Goal: Communication & Community: Ask a question

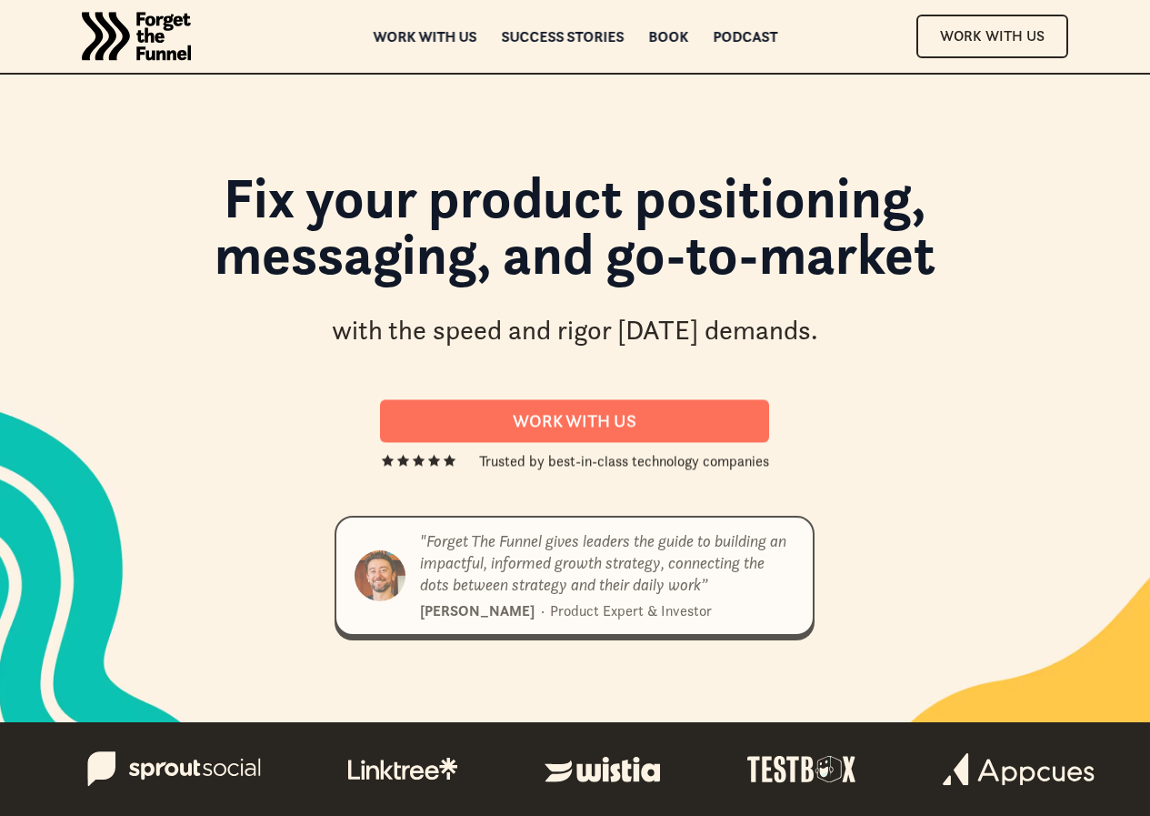
scroll to position [9024, 0]
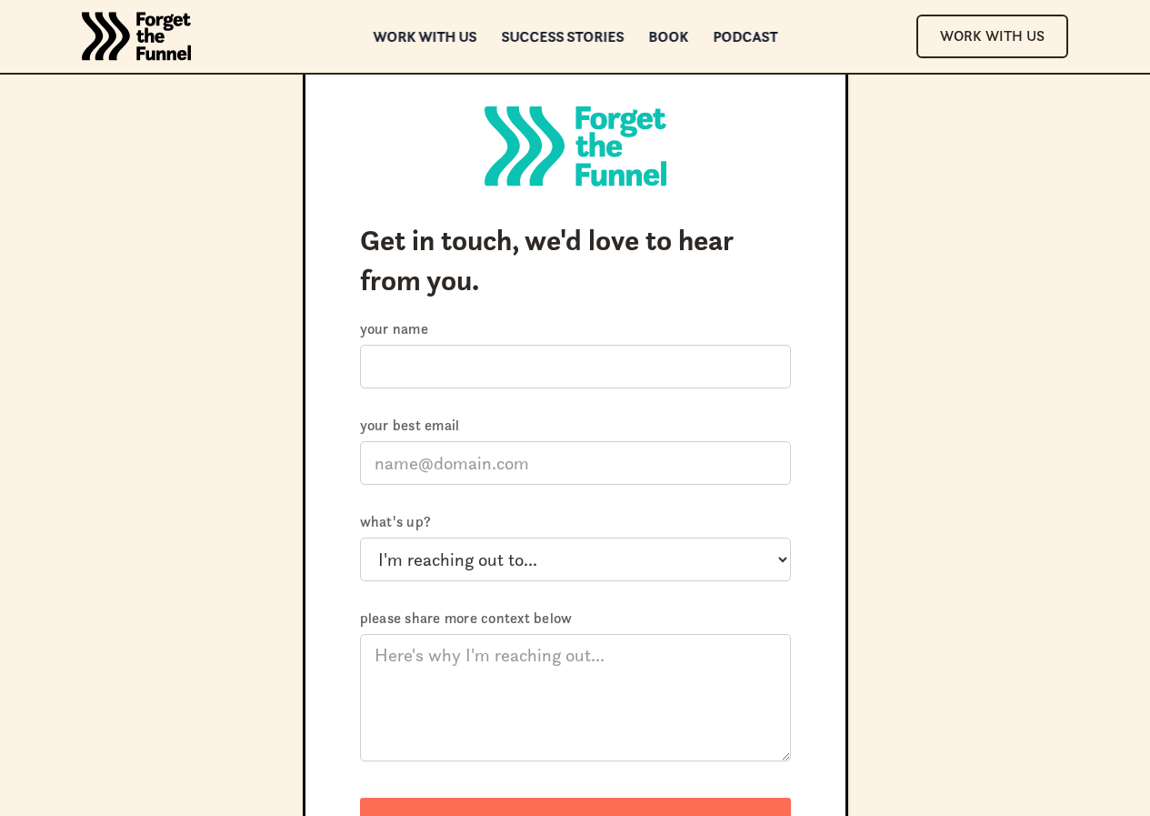
scroll to position [121, 0]
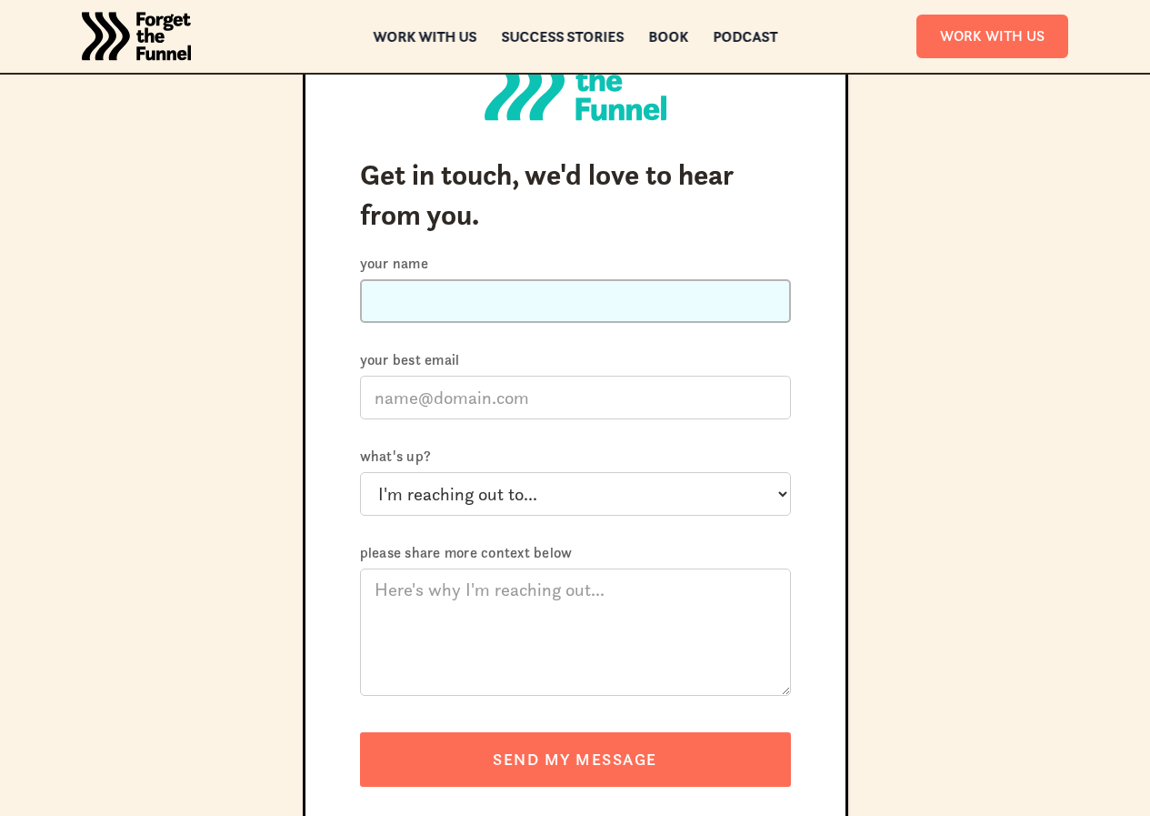
click at [445, 280] on input "Your name" at bounding box center [575, 301] width 431 height 44
type input "Kais"
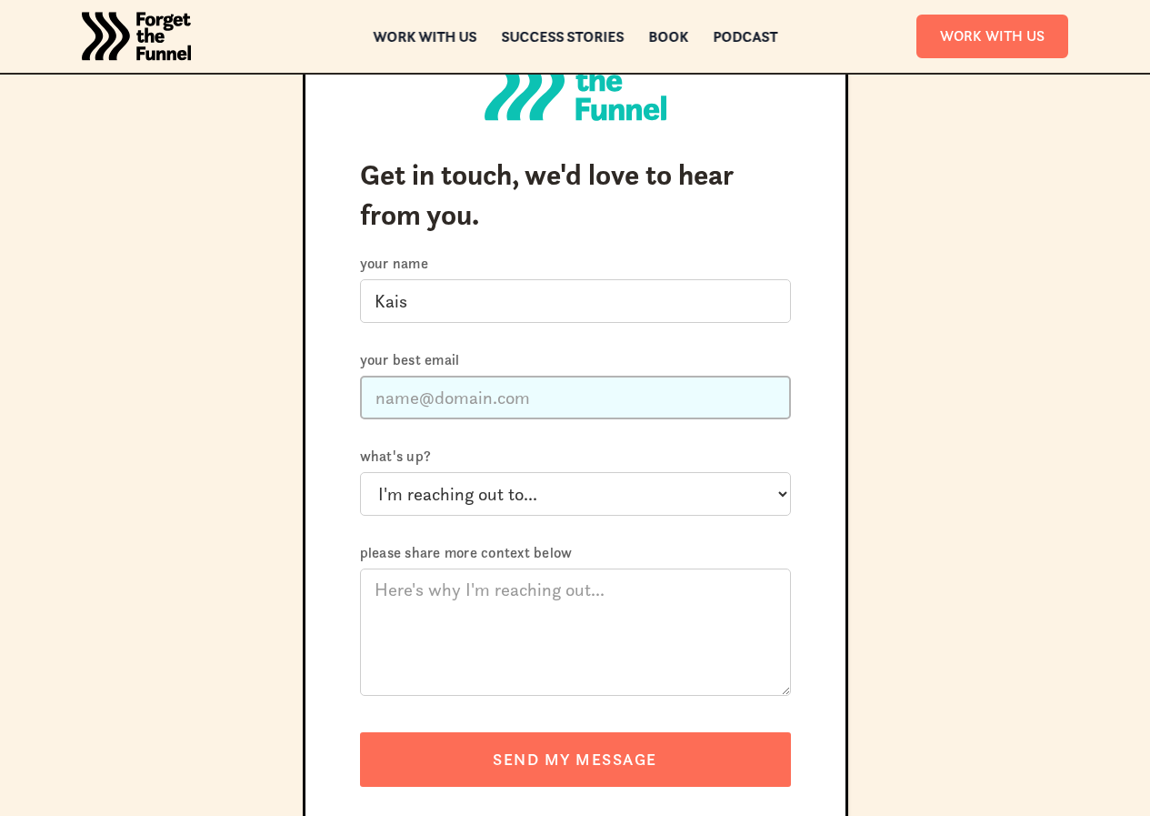
click at [389, 392] on input "Your best email" at bounding box center [575, 398] width 431 height 44
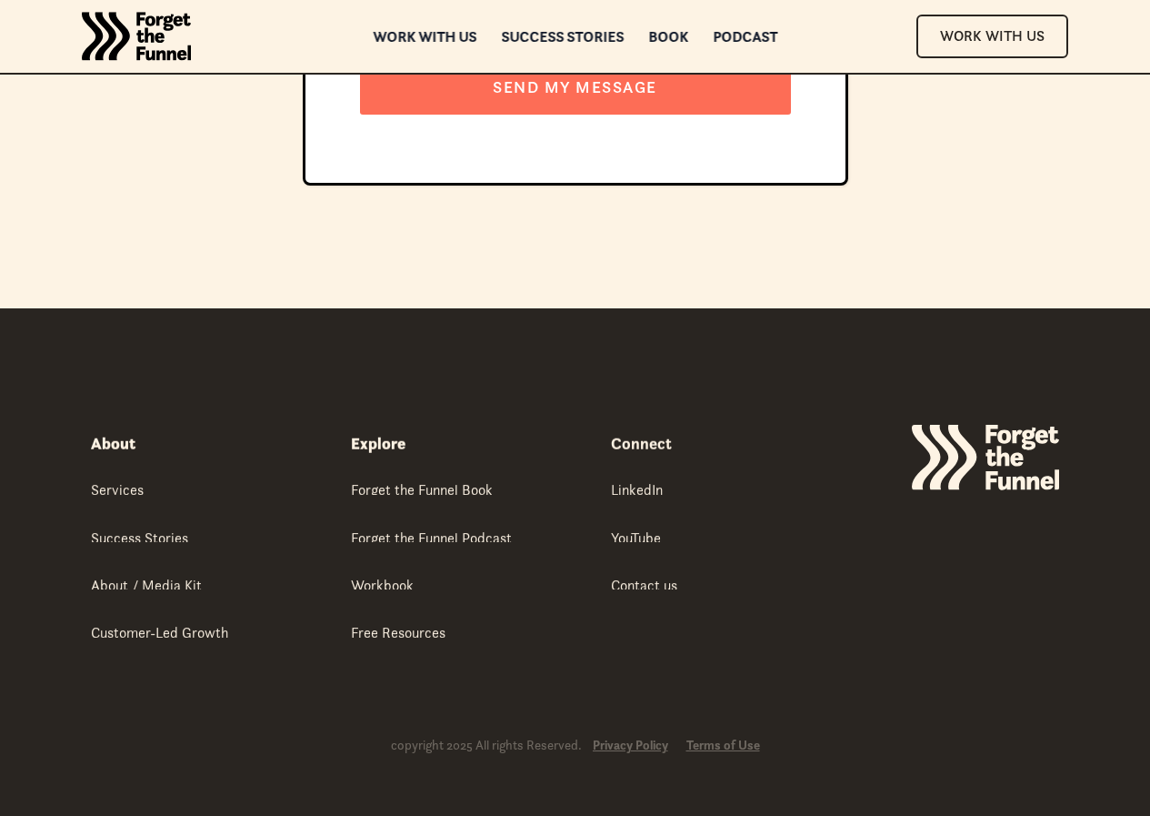
drag, startPoint x: 447, startPoint y: 418, endPoint x: 492, endPoint y: 438, distance: 48.8
click at [492, 438] on div "Explore Forget the Funnel Book Forget the Funnel Podcast Workbook Free Resources" at bounding box center [466, 531] width 231 height 213
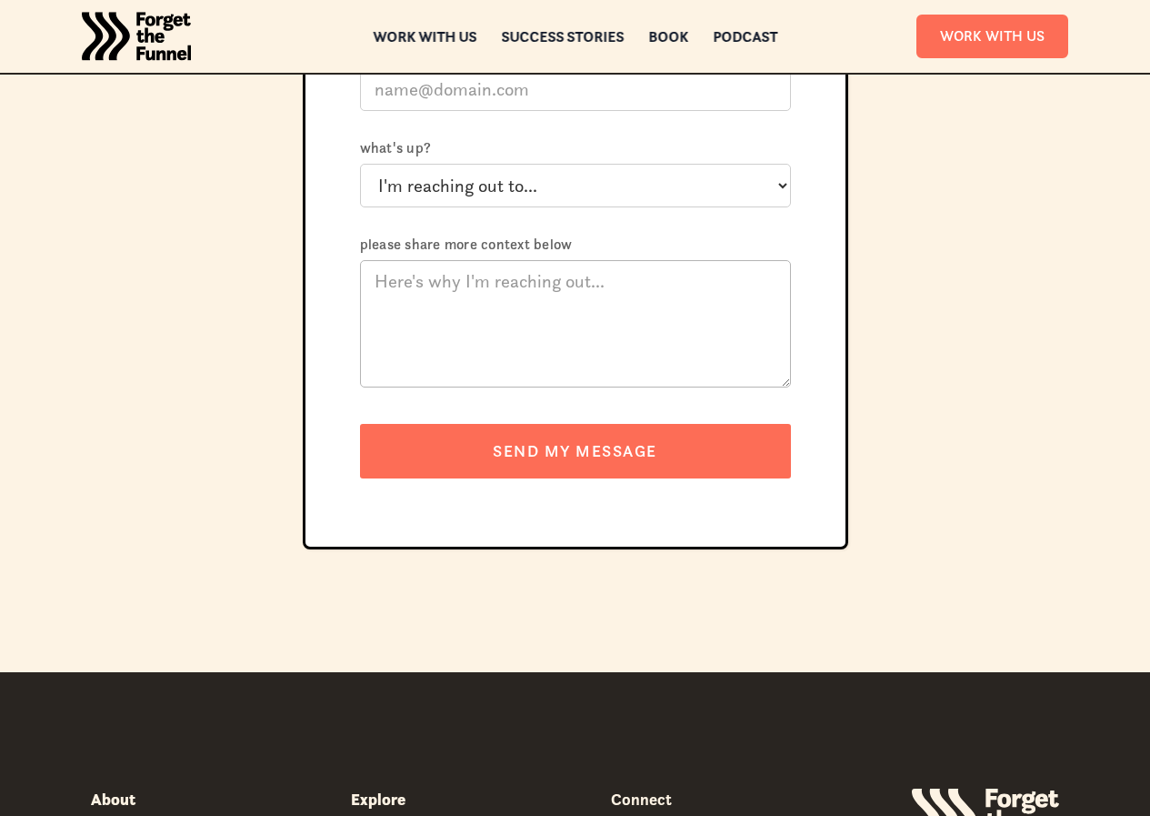
scroll to position [308, 0]
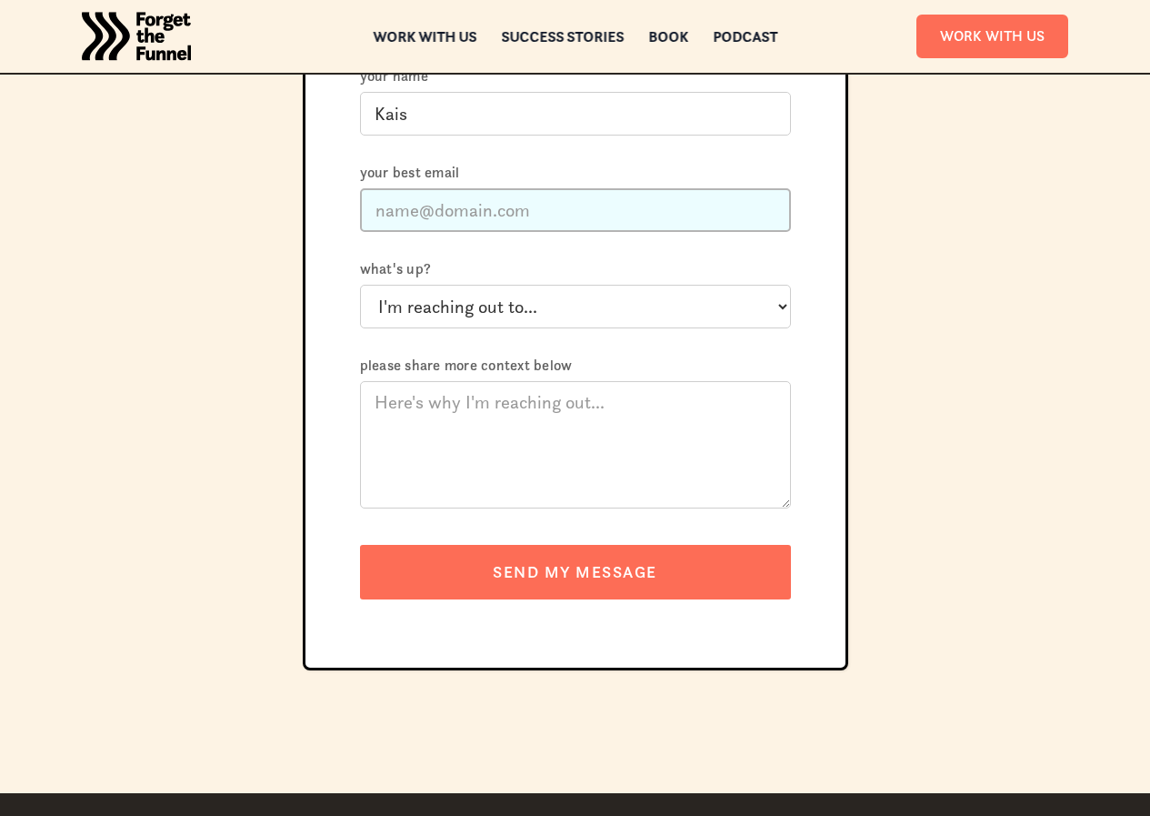
click at [433, 190] on input "Your best email" at bounding box center [575, 210] width 431 height 44
type input "[EMAIL_ADDRESS][DOMAIN_NAME]"
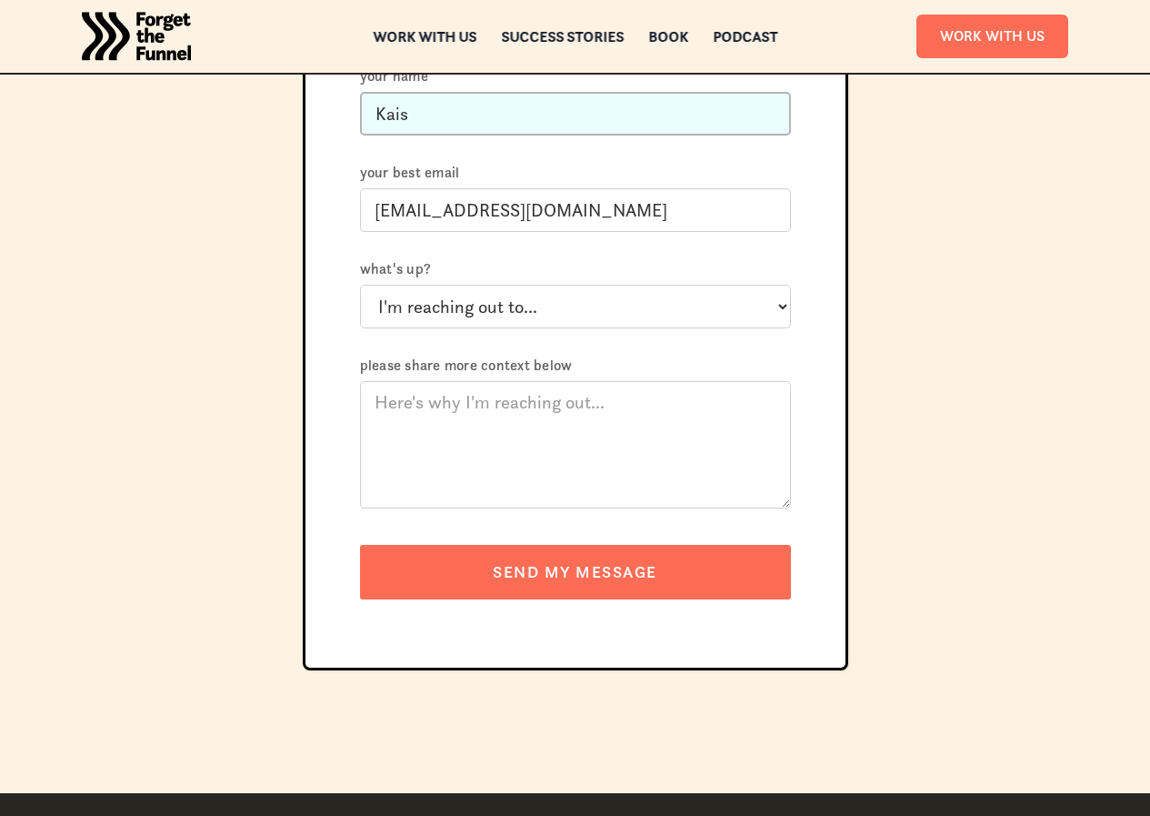
click at [467, 114] on input "Kais" at bounding box center [575, 114] width 431 height 44
type input "[PERSON_NAME]"
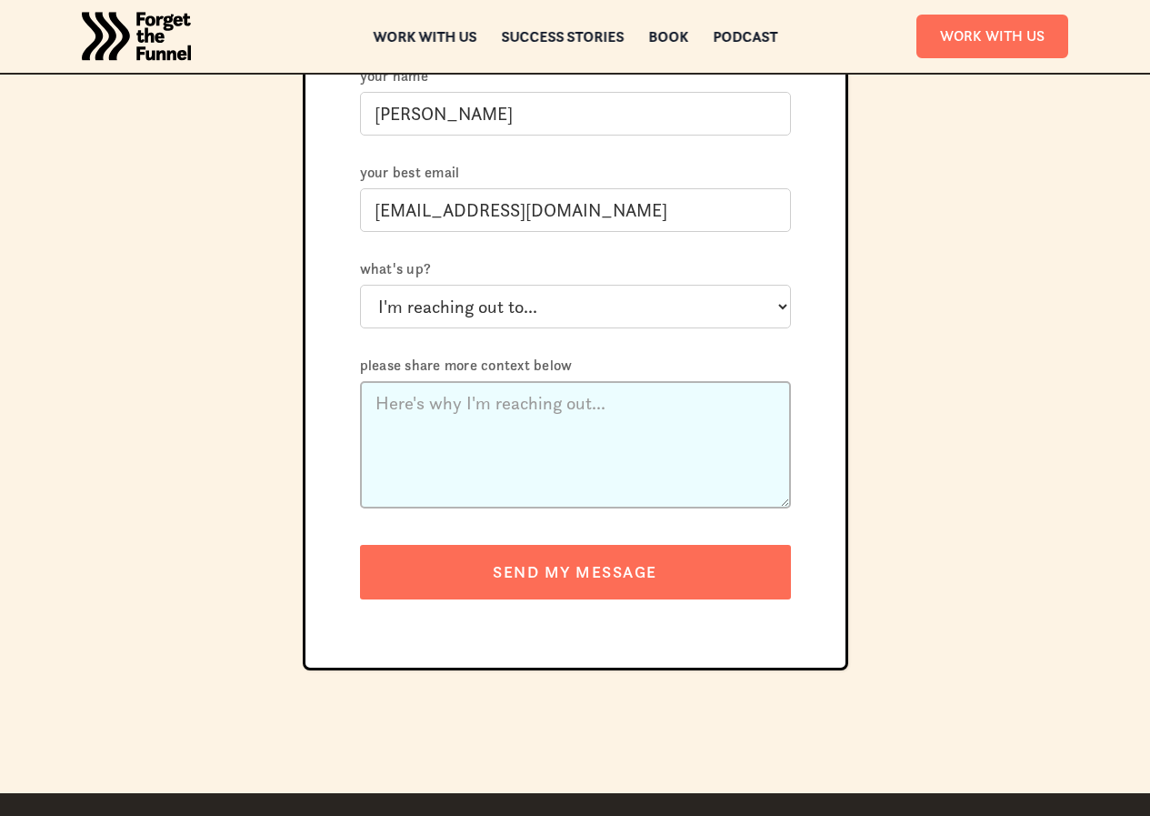
click at [421, 406] on textarea "Please share more context below" at bounding box center [575, 444] width 431 height 127
paste textarea "Smarter recruiting for long-term results"
type textarea "Smarter recruiting for long-term results"
paste textarea "Hi There, Hiring isn’t just about filling seats—it’s about protecting growth, r…"
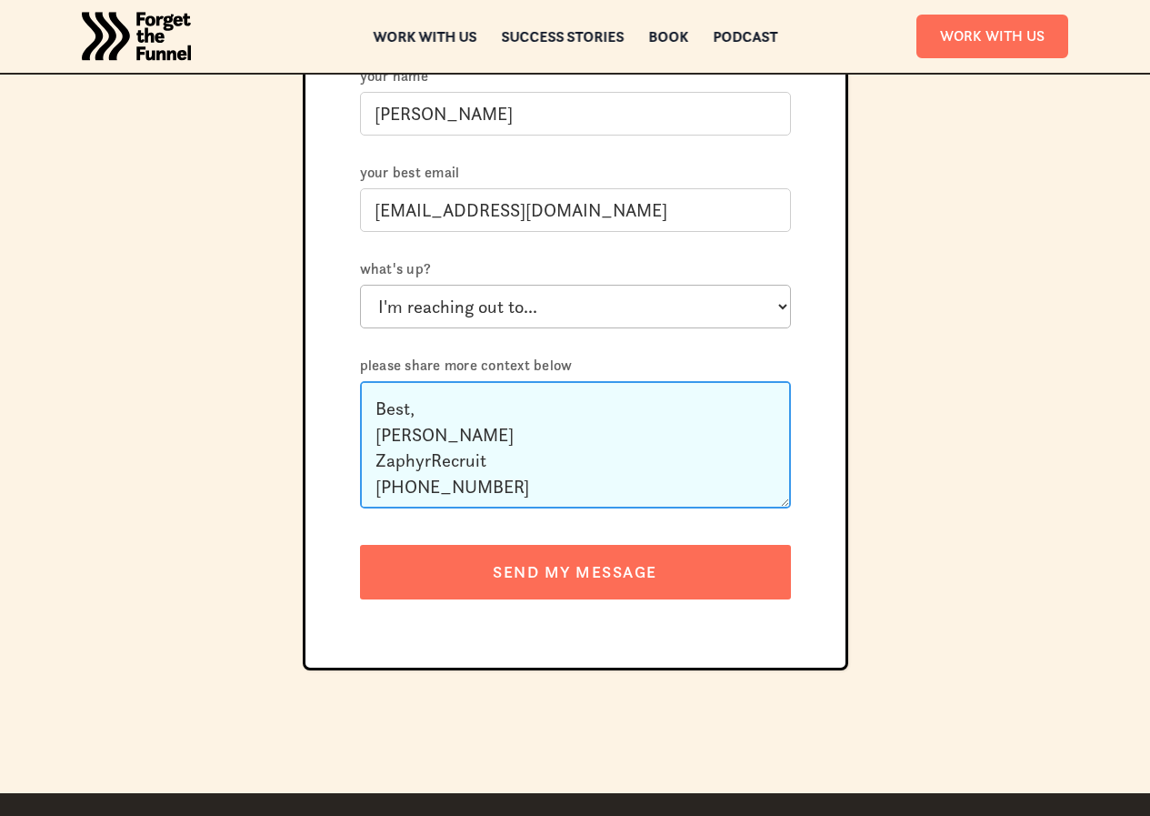
type textarea "Hi There, Hiring isn’t just about filling seats—it’s about protecting growth, r…"
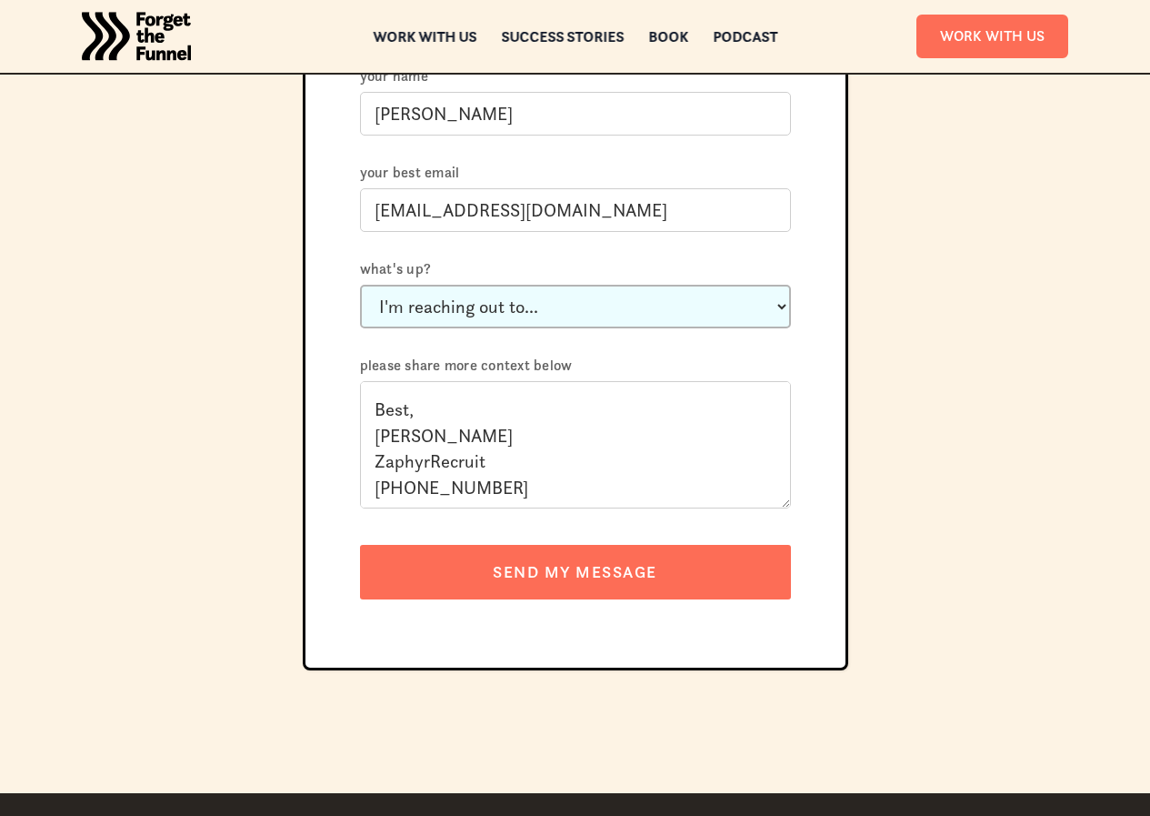
click at [526, 309] on select "I'm reaching out to... Just say hi Ask a question about working with you Invite…" at bounding box center [575, 307] width 431 height 44
select select "Just say hi"
click at [360, 285] on select "I'm reaching out to... Just say hi Ask a question about working with you Invite…" at bounding box center [575, 307] width 431 height 44
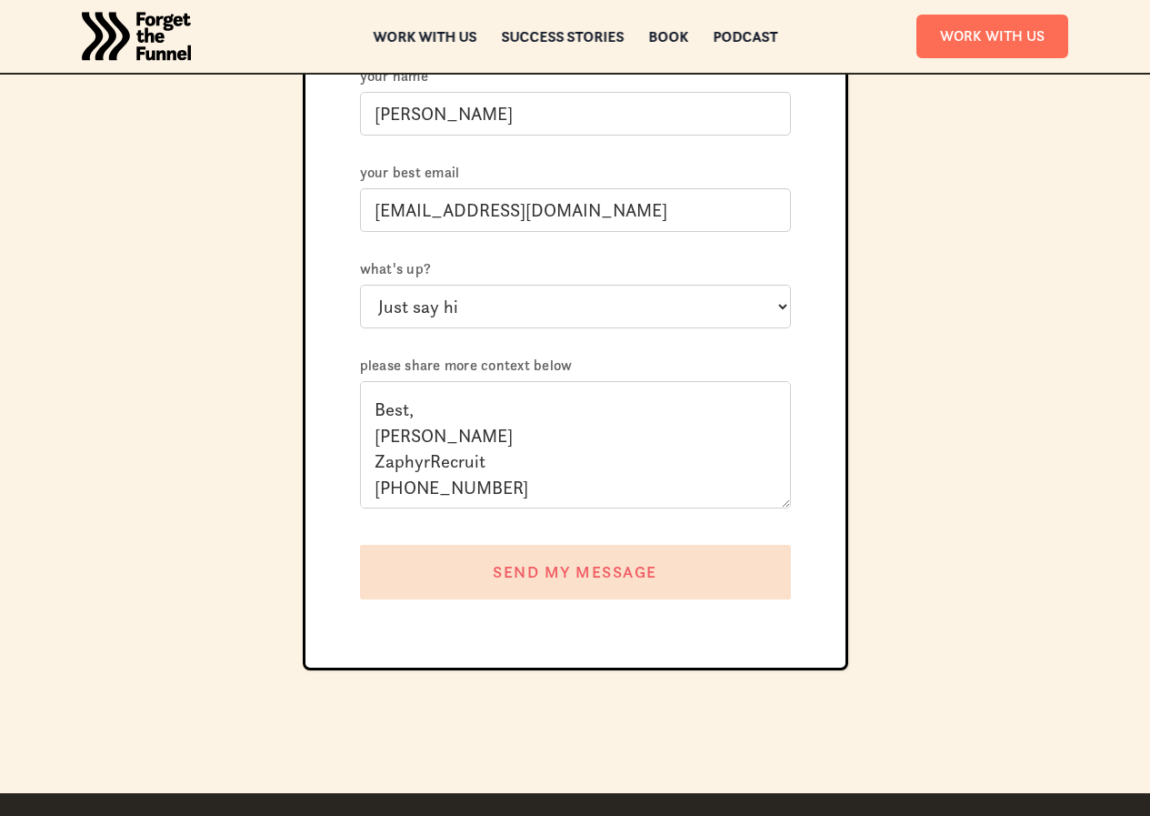
click at [536, 579] on input "SEND MY MESSAGE" at bounding box center [575, 572] width 431 height 55
type input "Please wait..."
